Goal: Navigation & Orientation: Find specific page/section

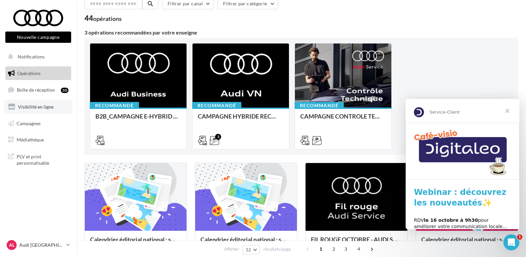
scroll to position [133, 0]
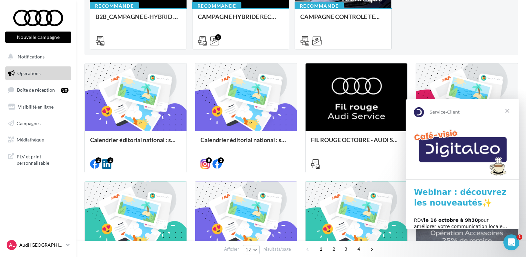
click at [56, 245] on p "Audi [GEOGRAPHIC_DATA]" at bounding box center [41, 245] width 44 height 7
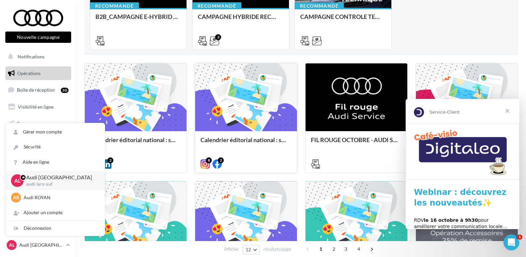
click at [257, 161] on div "8 2" at bounding box center [246, 164] width 91 height 8
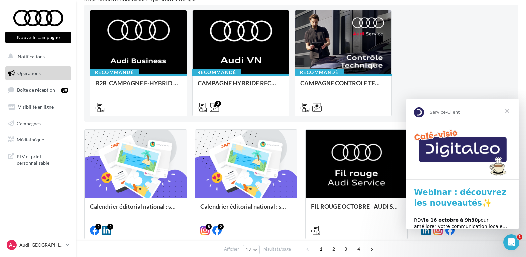
scroll to position [100, 0]
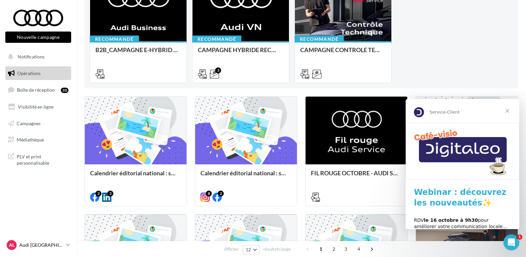
click at [62, 246] on p "Audi [GEOGRAPHIC_DATA]" at bounding box center [41, 245] width 44 height 7
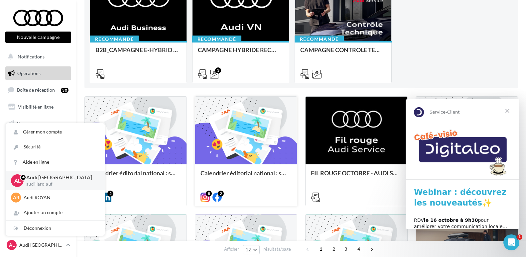
scroll to position [0, 0]
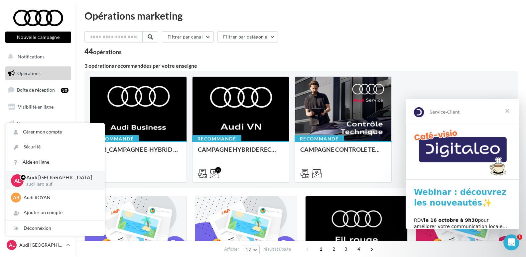
click at [29, 39] on button "Nouvelle campagne" at bounding box center [38, 37] width 66 height 11
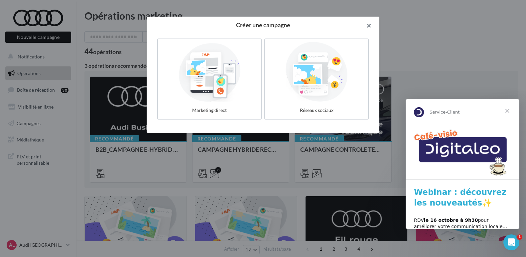
click at [366, 28] on button "button" at bounding box center [366, 27] width 27 height 20
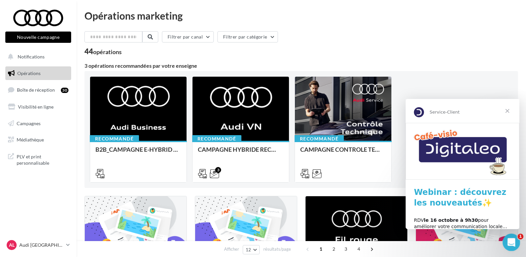
click at [510, 242] on icon "Ouvrir le Messenger Intercom" at bounding box center [510, 241] width 11 height 11
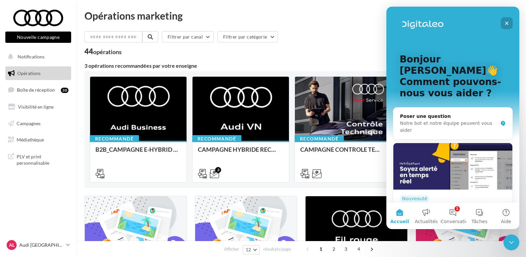
click at [508, 21] on icon "Fermer" at bounding box center [506, 23] width 5 height 5
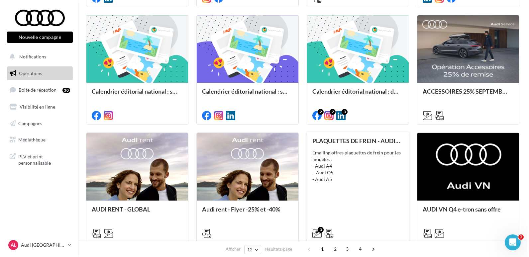
scroll to position [340, 0]
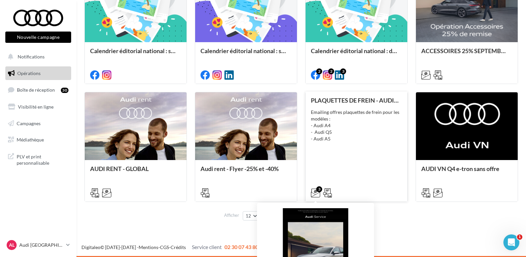
click at [318, 194] on icon at bounding box center [315, 193] width 9 height 9
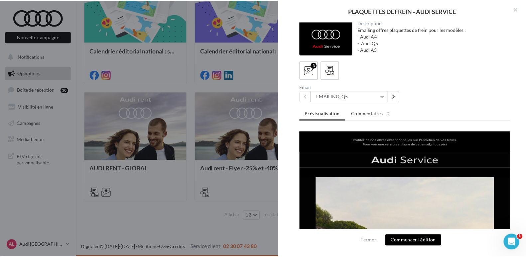
scroll to position [0, 0]
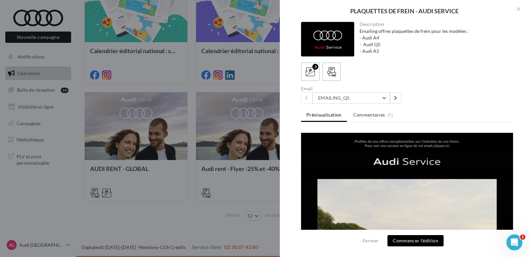
click at [248, 71] on div at bounding box center [264, 128] width 529 height 257
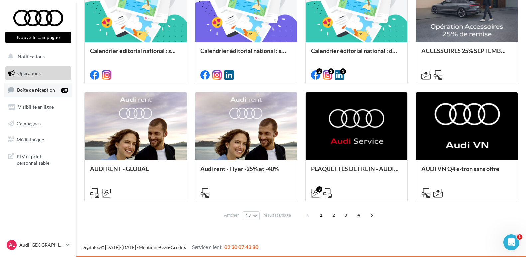
click at [30, 92] on span "Boîte de réception" at bounding box center [36, 90] width 38 height 6
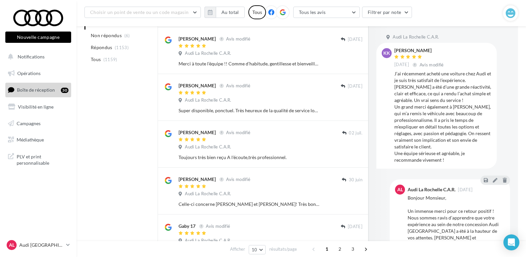
scroll to position [338, 0]
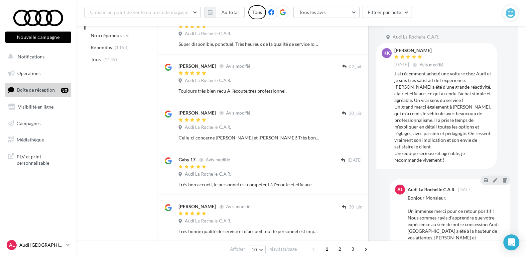
click at [68, 246] on icon at bounding box center [68, 245] width 4 height 6
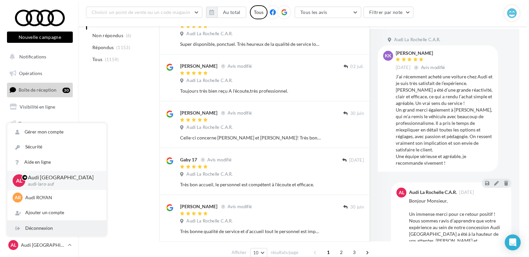
scroll to position [370, 0]
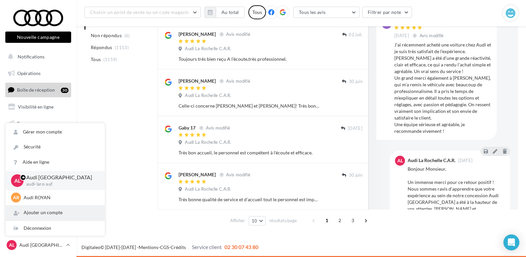
click at [40, 215] on div "Ajouter un compte" at bounding box center [55, 213] width 99 height 15
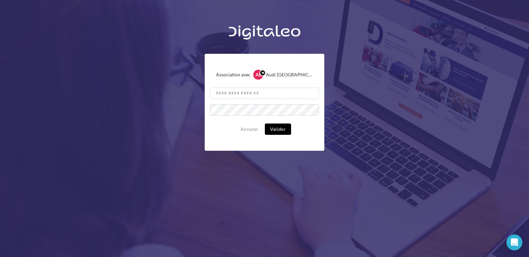
click at [200, 183] on div "Association avec AL Audi LA ROCHELLE audi-laro-auf Annuler Valider" at bounding box center [264, 149] width 529 height 257
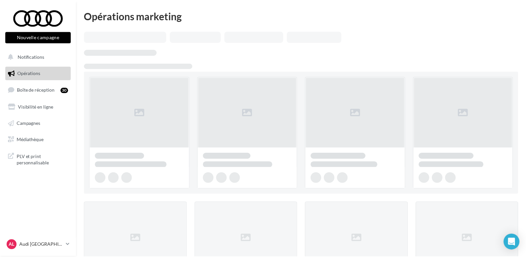
scroll to position [327, 0]
